Goal: Check status

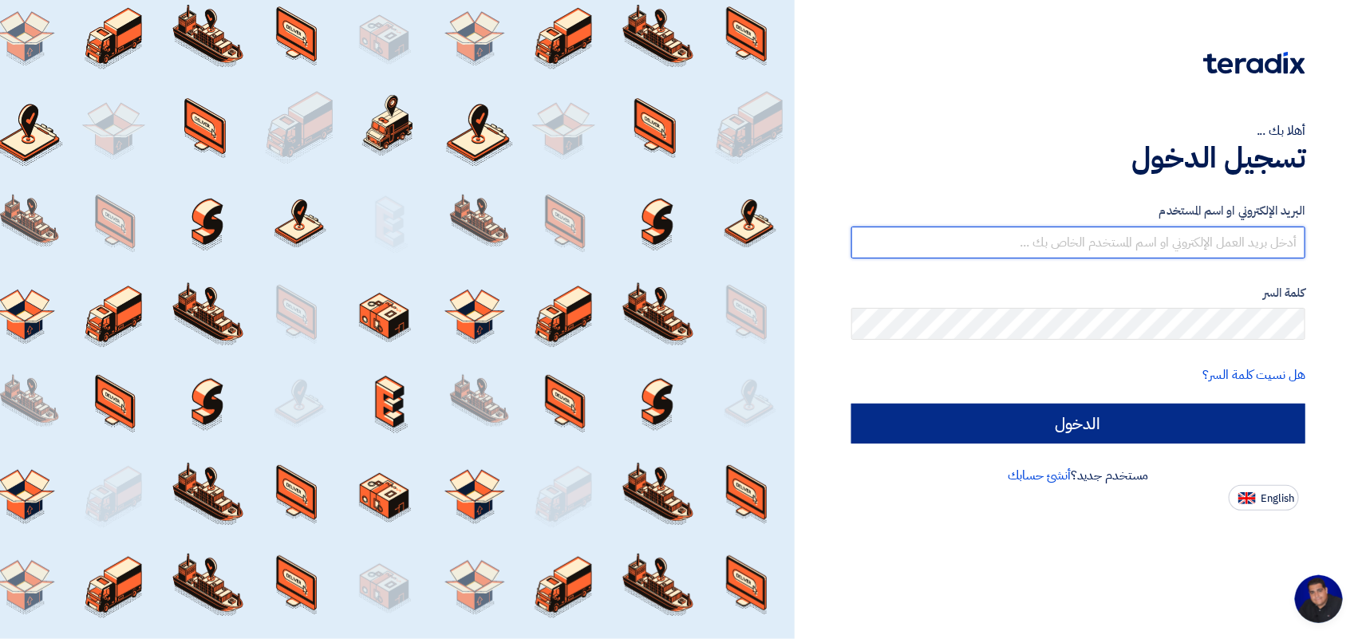
type input "[EMAIL_ADDRESS][DOMAIN_NAME]"
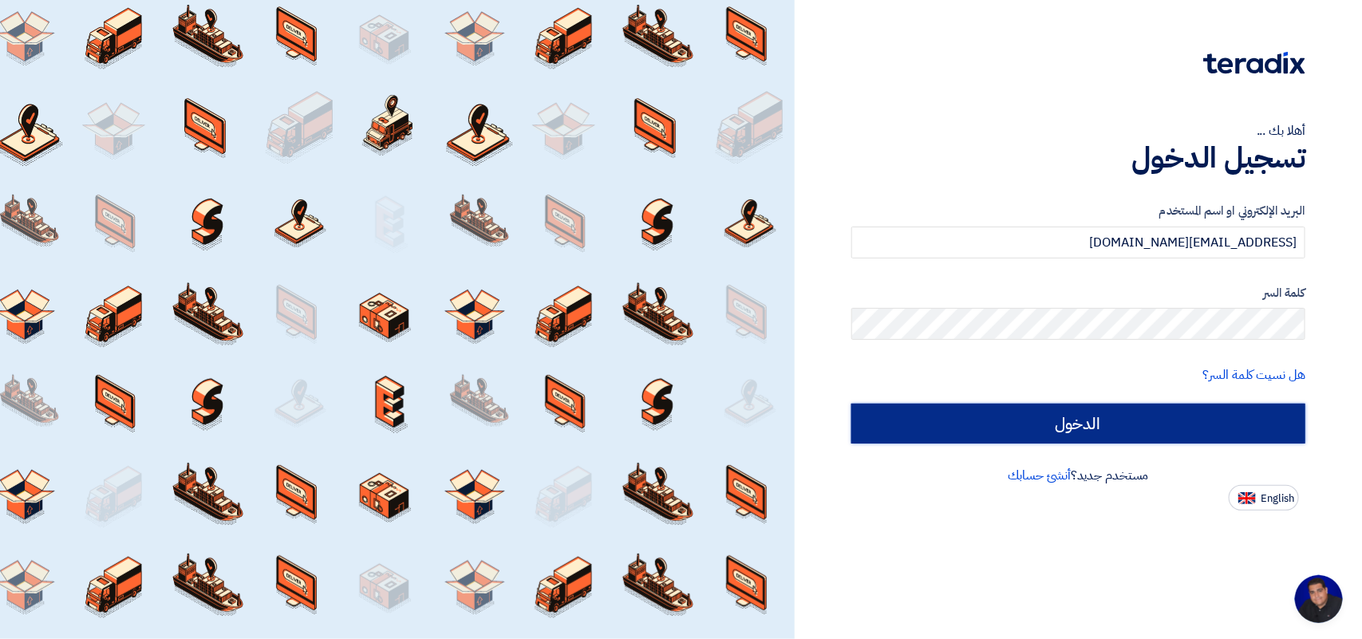
click at [895, 428] on input "الدخول" at bounding box center [1078, 424] width 454 height 40
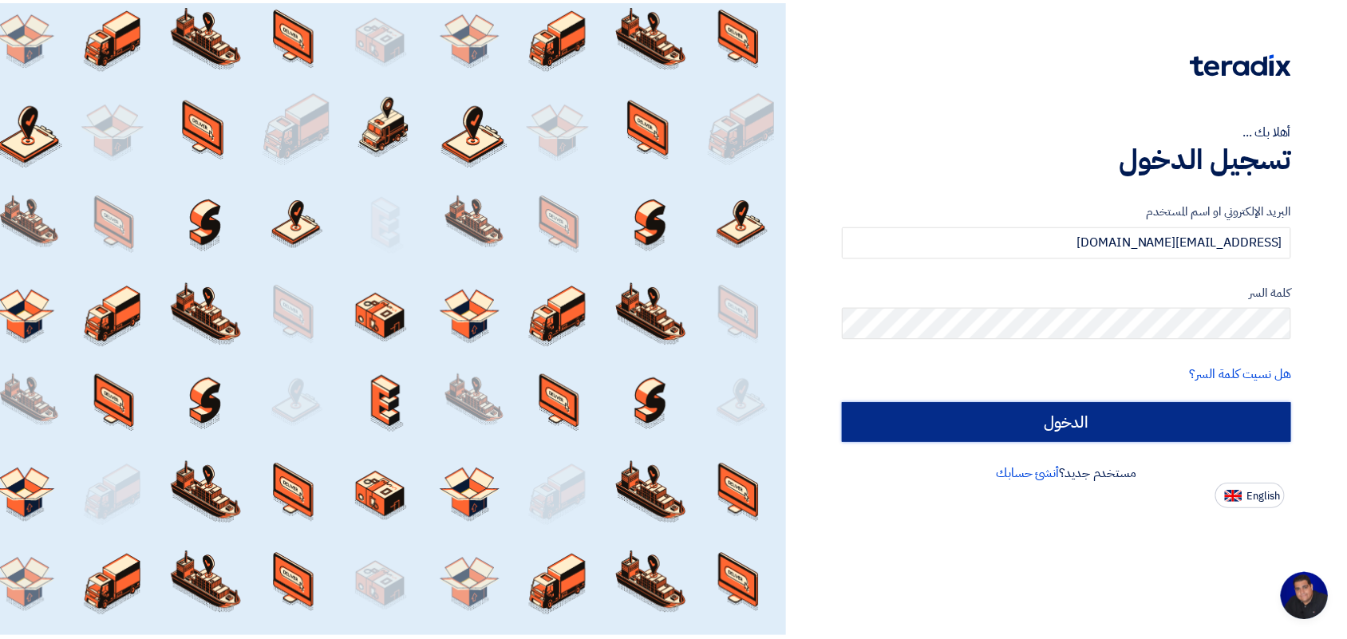
scroll to position [6, 0]
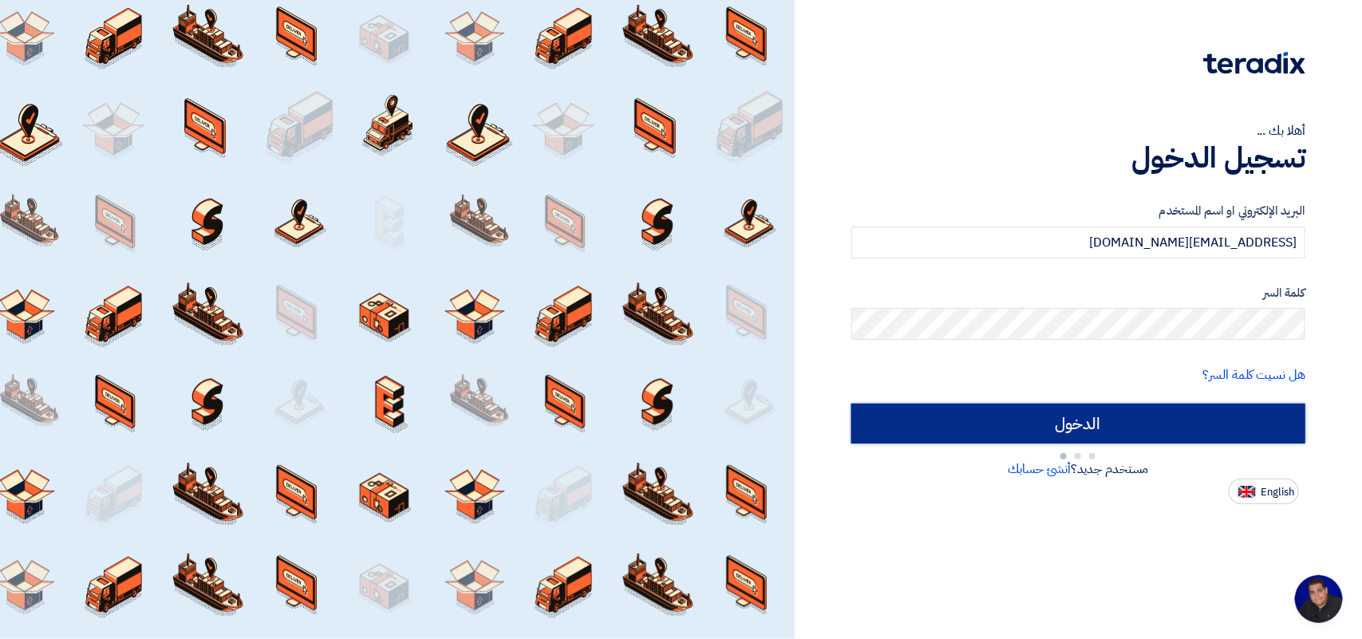
type input "Sign in"
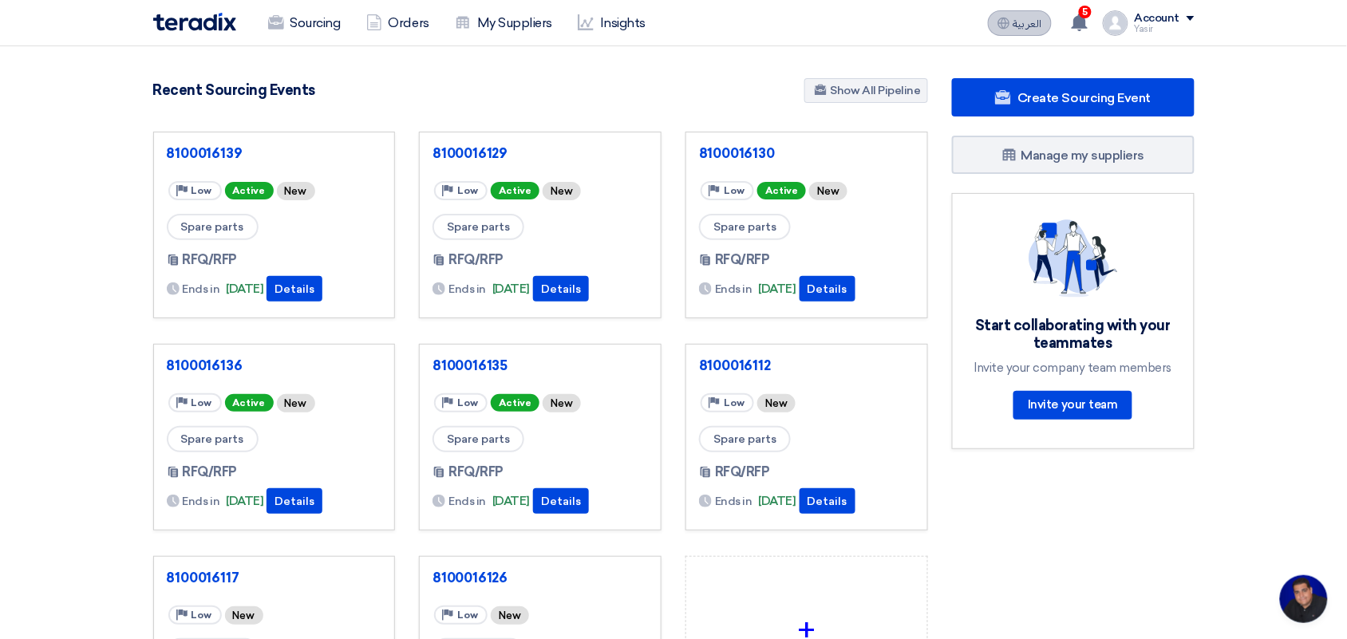
click at [996, 29] on button "العربية ع" at bounding box center [1020, 23] width 64 height 26
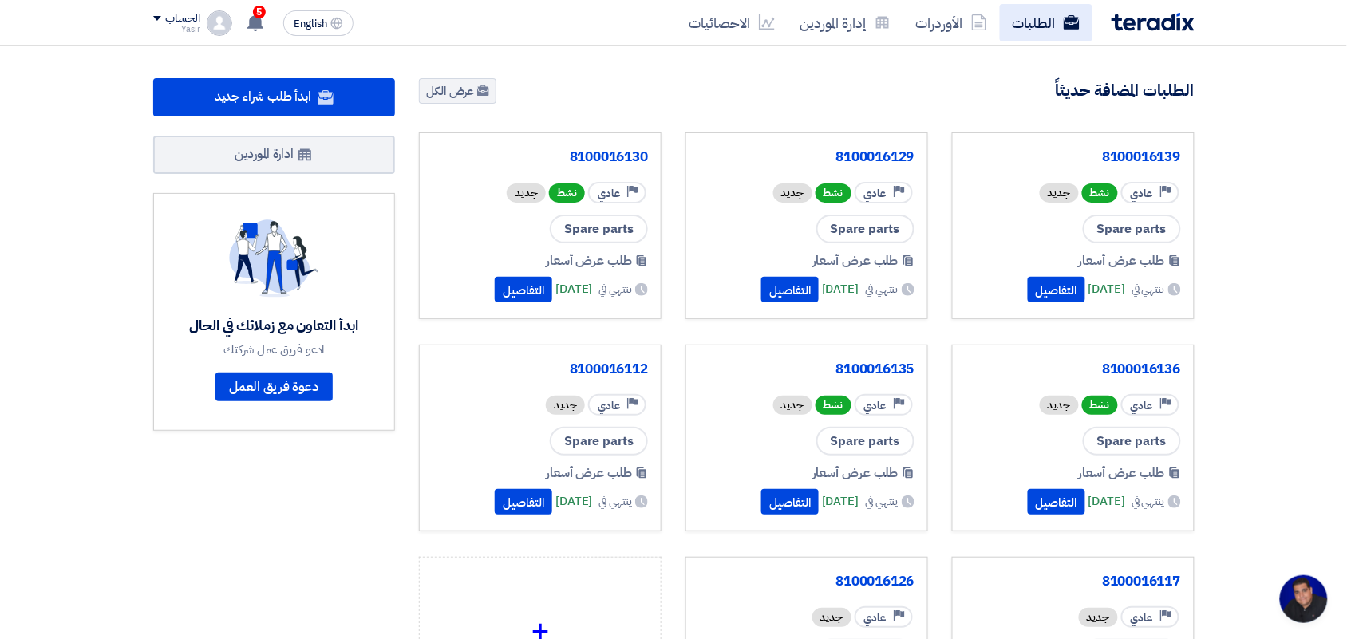
click at [1055, 24] on link "الطلبات" at bounding box center [1046, 23] width 93 height 38
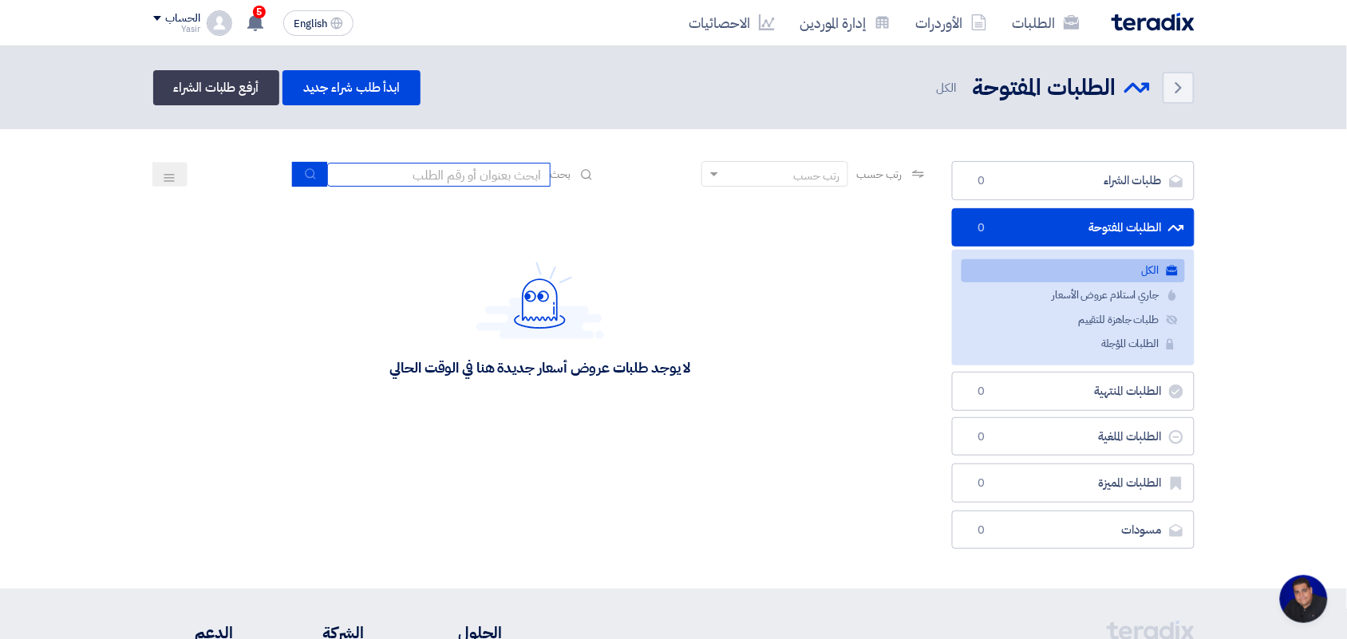
click at [416, 173] on input at bounding box center [438, 175] width 223 height 24
type input "new"
click at [304, 172] on icon "submit" at bounding box center [310, 174] width 13 height 13
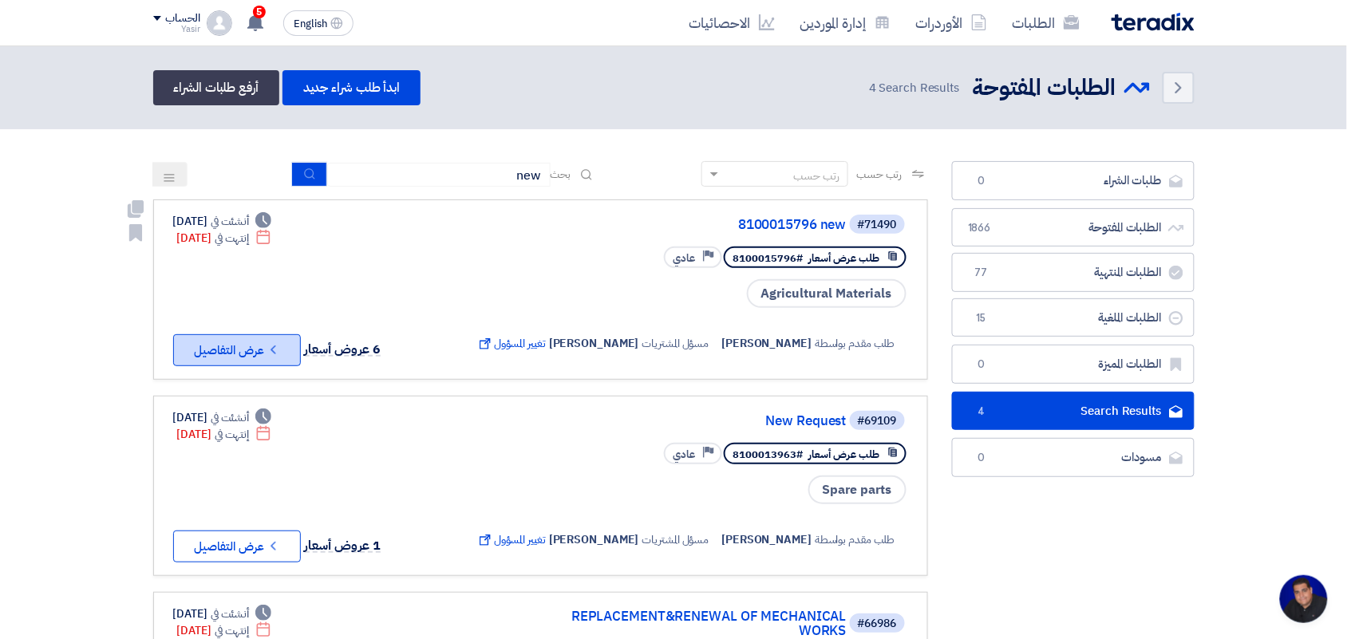
click at [281, 342] on icon "Check details" at bounding box center [273, 349] width 15 height 15
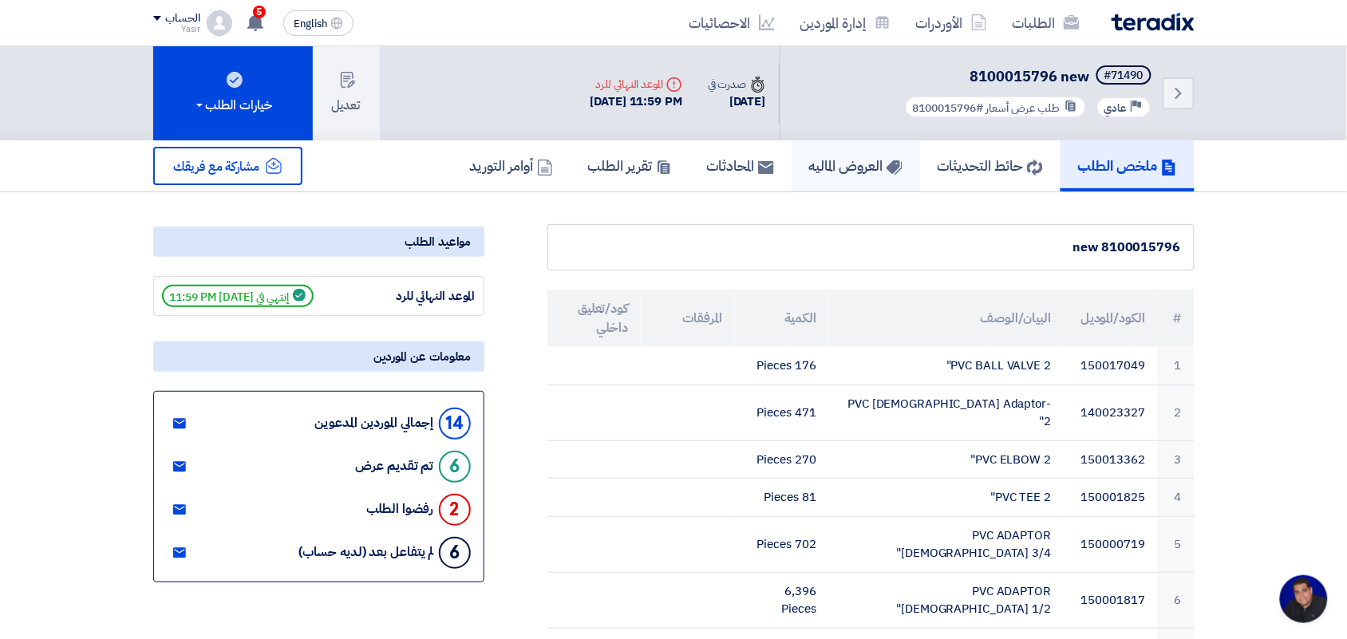
click at [810, 166] on h5 "العروض الماليه" at bounding box center [855, 165] width 93 height 18
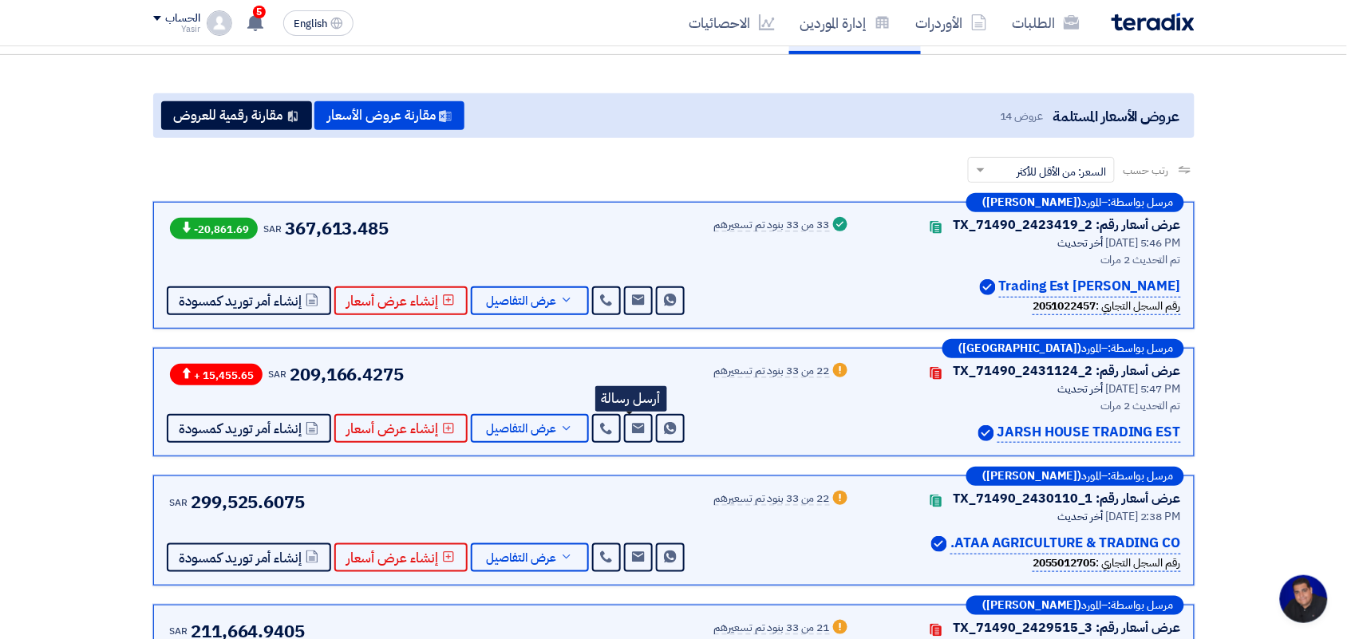
scroll to position [199, 0]
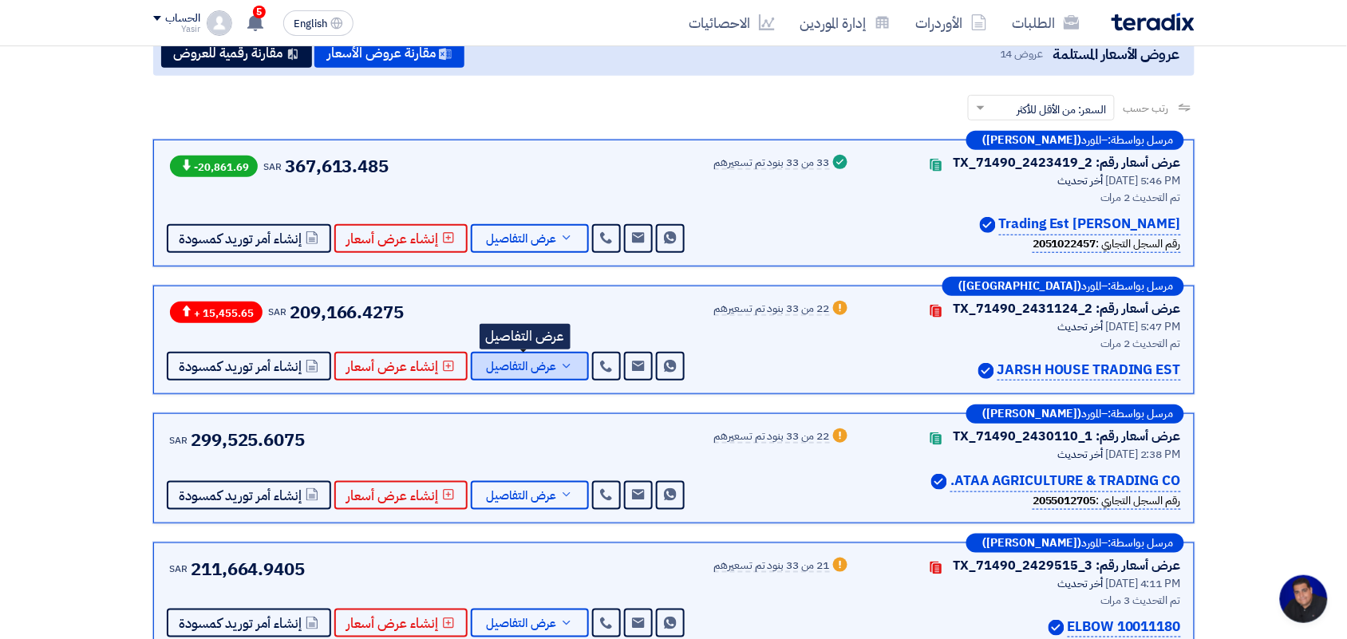
click at [549, 361] on span "عرض التفاصيل" at bounding box center [522, 367] width 70 height 12
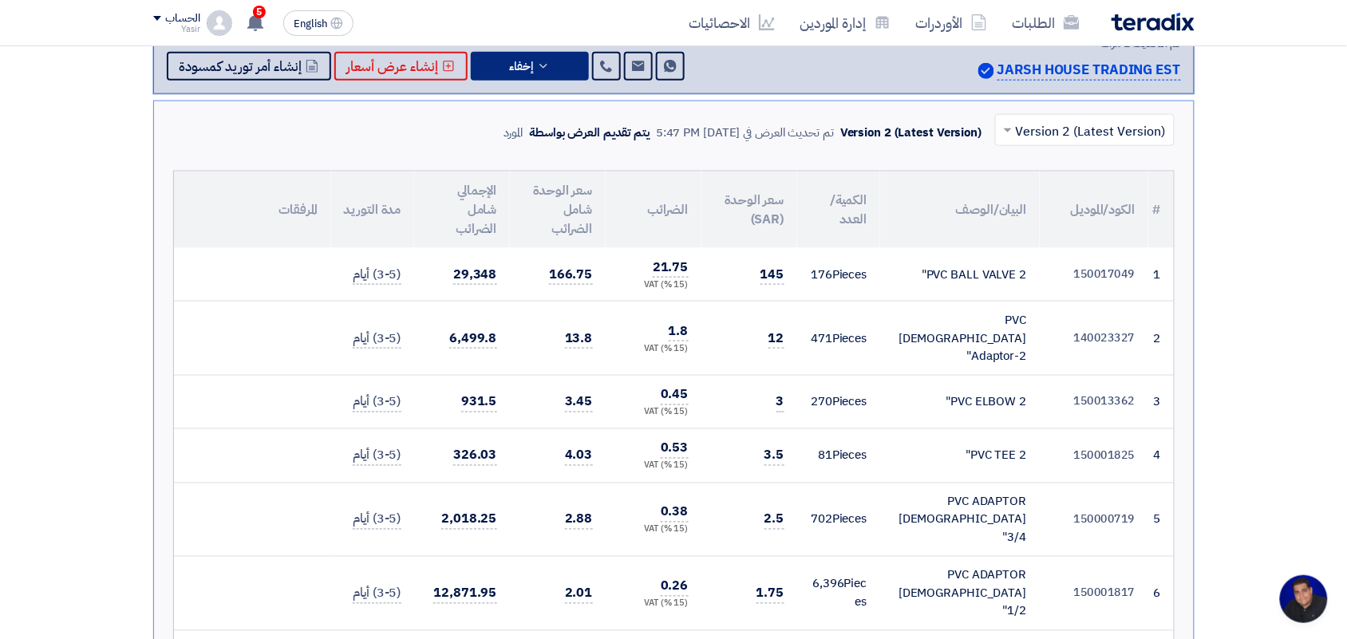
scroll to position [598, 0]
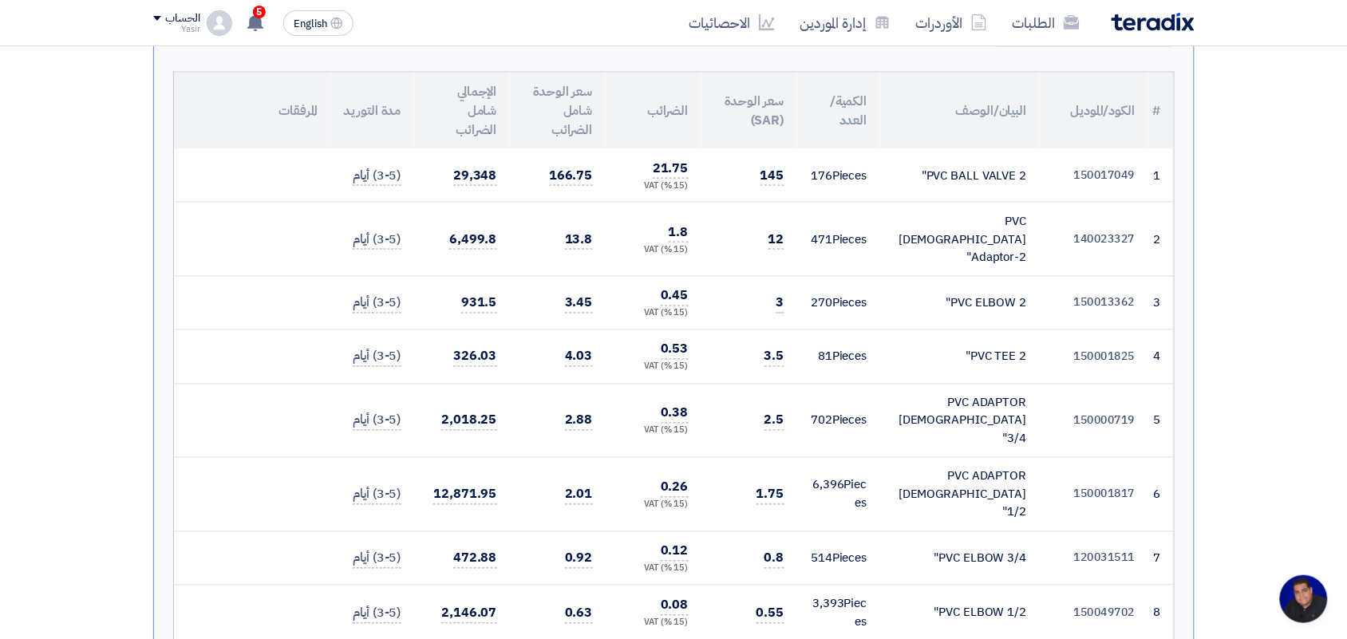
drag, startPoint x: 1073, startPoint y: 176, endPoint x: 1145, endPoint y: 168, distance: 72.3
click at [1145, 168] on td "150017049" at bounding box center [1094, 175] width 109 height 53
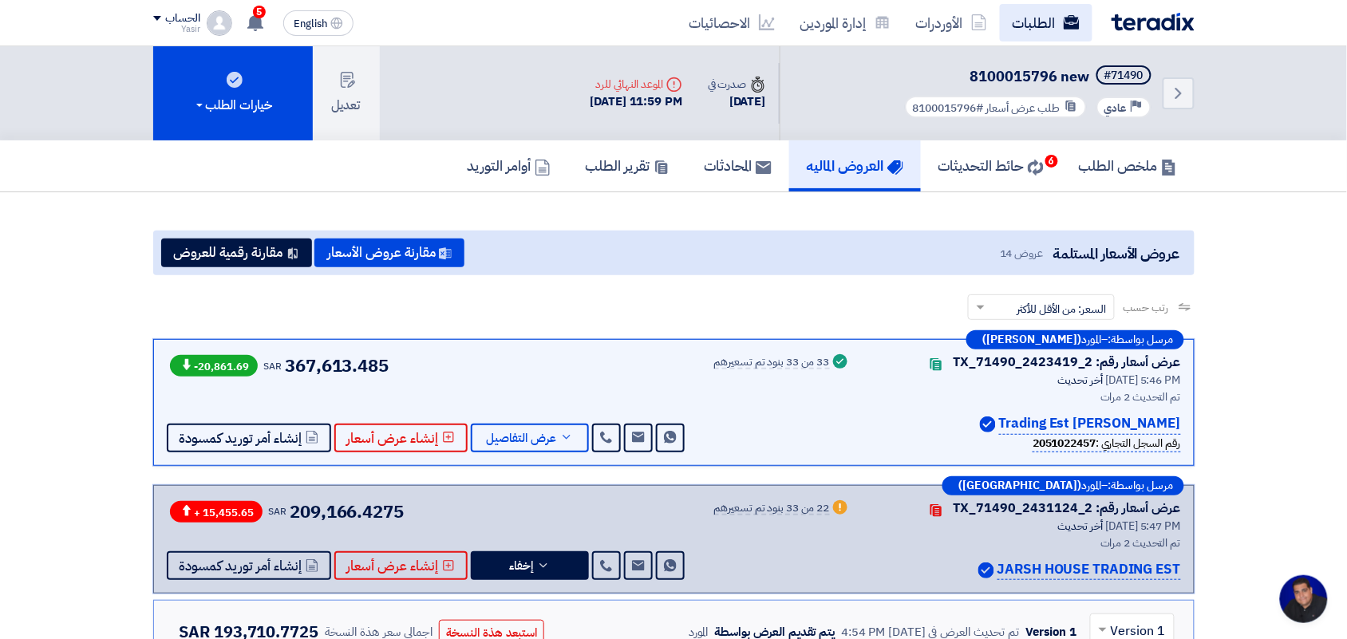
click at [1013, 24] on link "الطلبات" at bounding box center [1046, 23] width 93 height 38
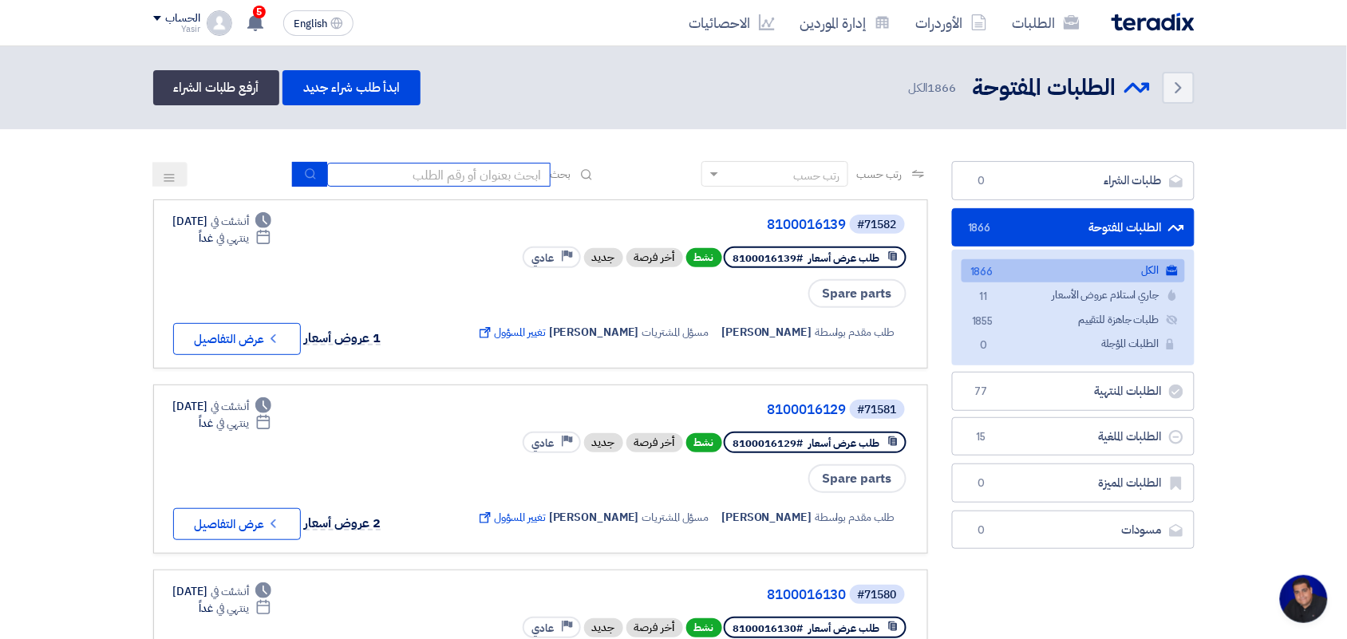
click at [476, 172] on input at bounding box center [438, 175] width 223 height 24
type input "8100015879"
click at [310, 178] on button "submit" at bounding box center [309, 174] width 35 height 25
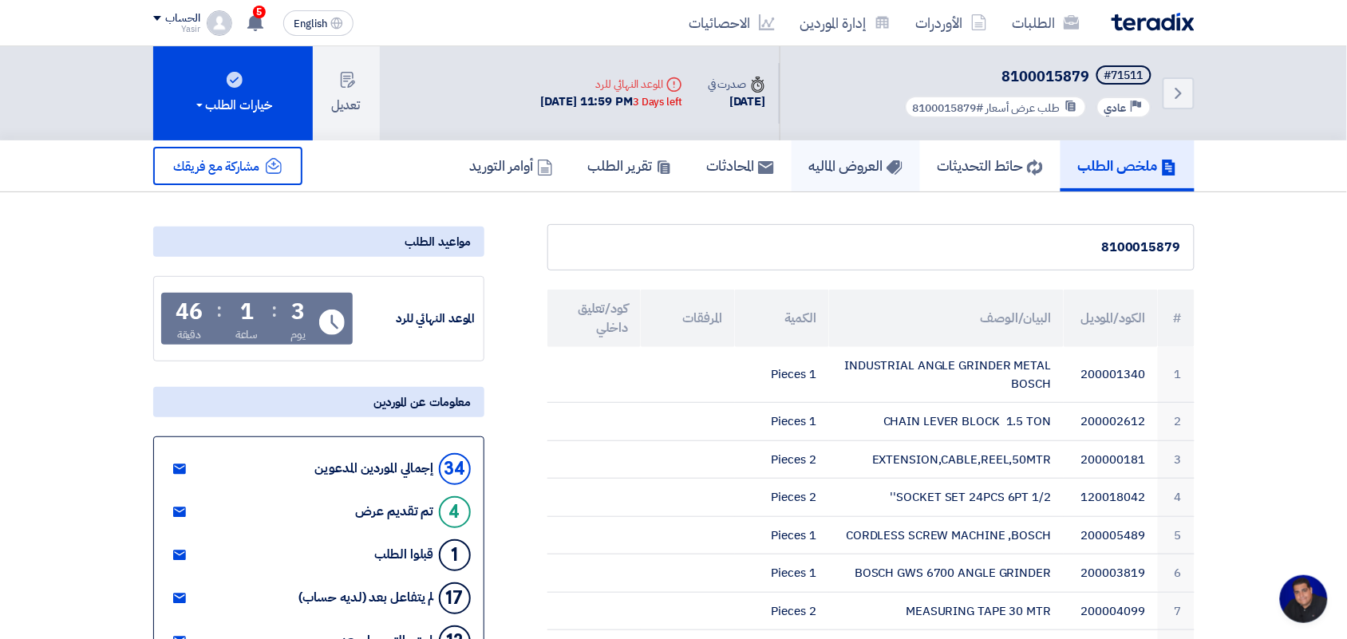
click at [867, 166] on h5 "العروض الماليه" at bounding box center [855, 165] width 93 height 18
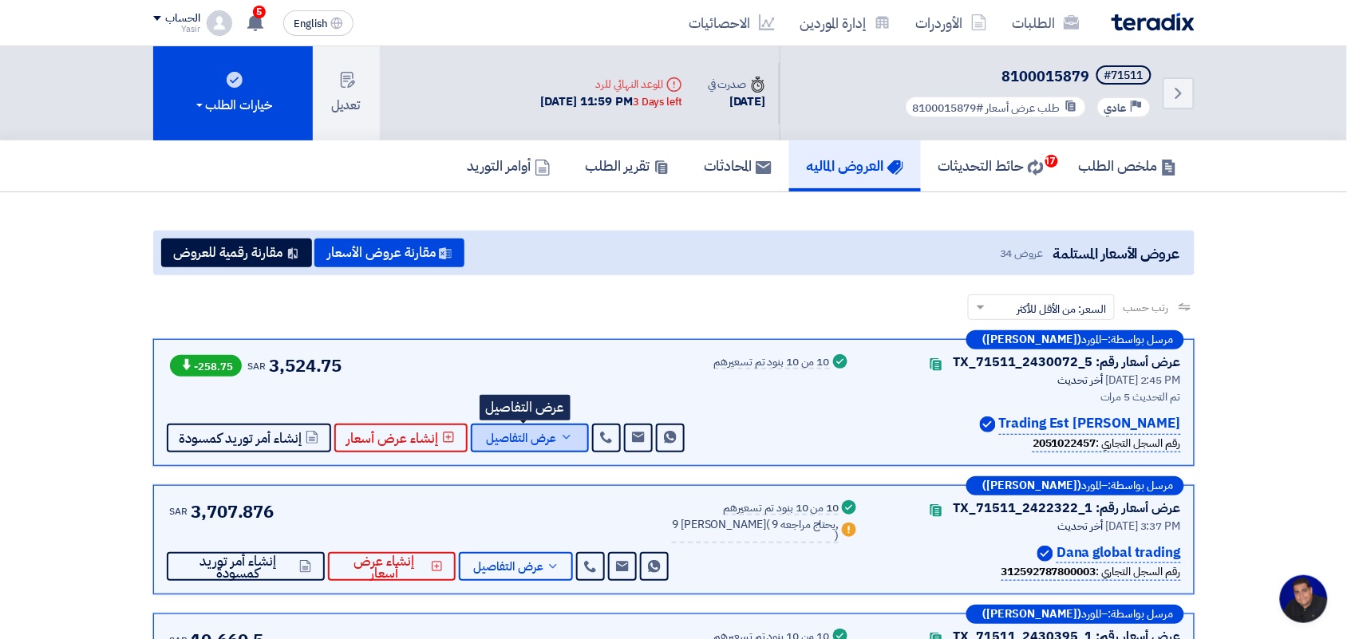
click at [545, 440] on span "عرض التفاصيل" at bounding box center [522, 438] width 70 height 12
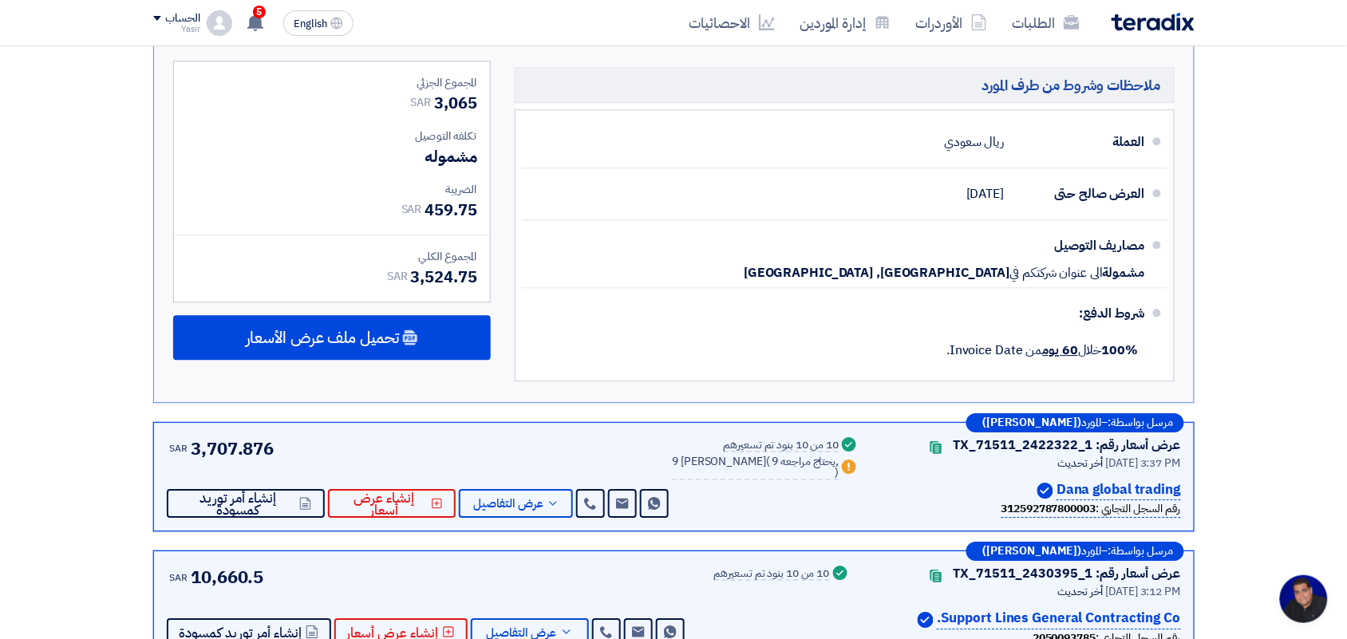
scroll to position [1396, 0]
